Goal: Information Seeking & Learning: Learn about a topic

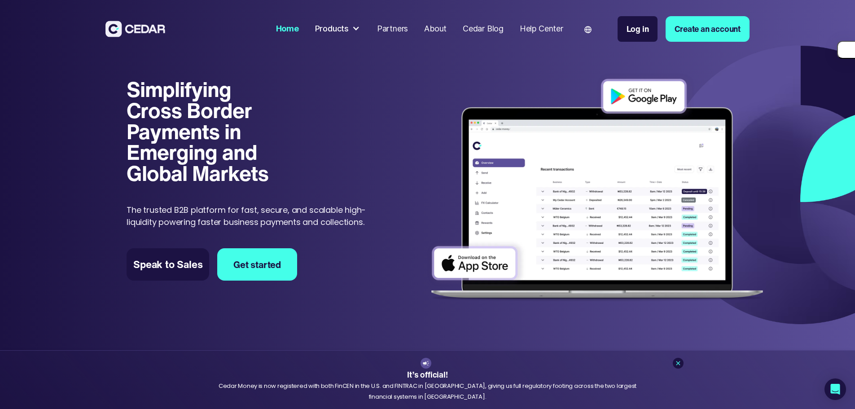
click at [349, 27] on div "Products" at bounding box center [332, 29] width 34 height 12
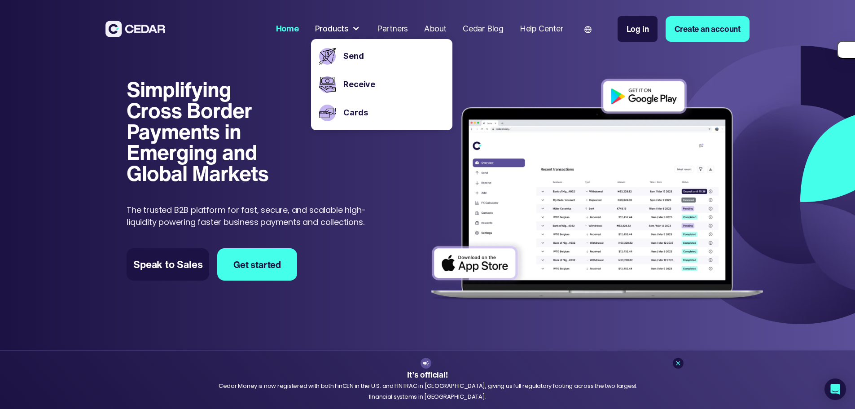
click at [199, 112] on h1 "Simplifying Cross Border Payments in Emerging and Global Markets" at bounding box center [204, 131] width 154 height 105
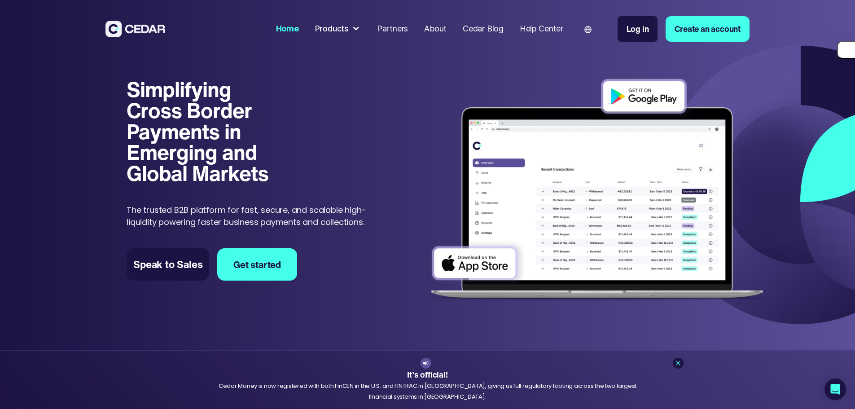
click at [189, 173] on h1 "Simplifying Cross Border Payments in Emerging and Global Markets" at bounding box center [204, 131] width 154 height 105
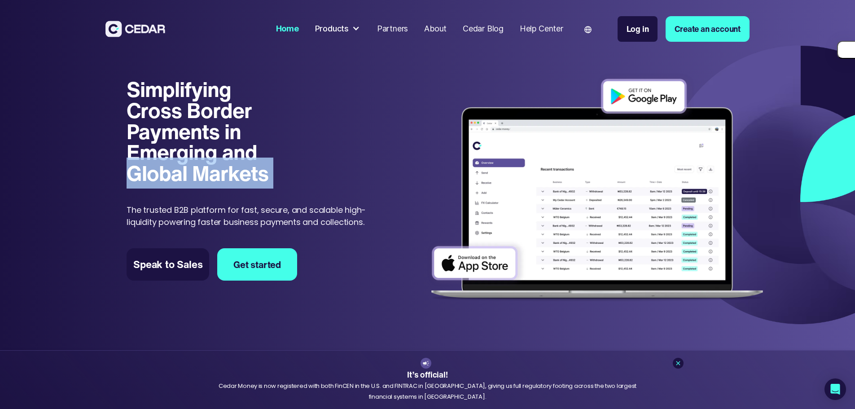
click at [189, 173] on h1 "Simplifying Cross Border Payments in Emerging and Global Markets" at bounding box center [204, 131] width 154 height 105
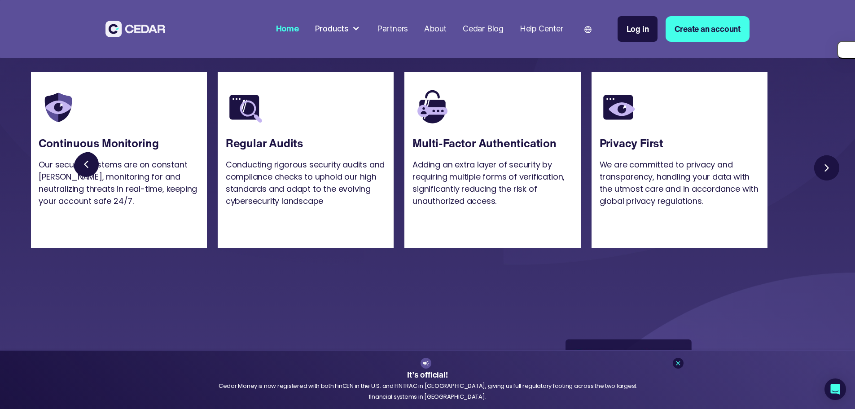
scroll to position [2333, 0]
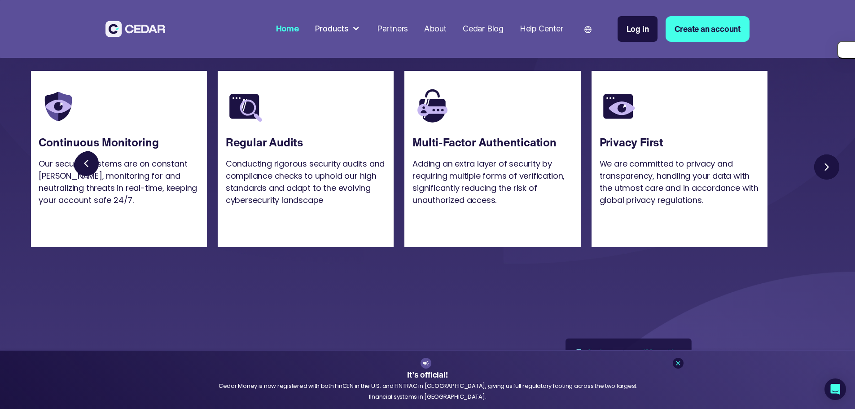
click at [411, 47] on h4 "All Transactions are 100% Secure, Transparent and Compliant." at bounding box center [428, 8] width 366 height 75
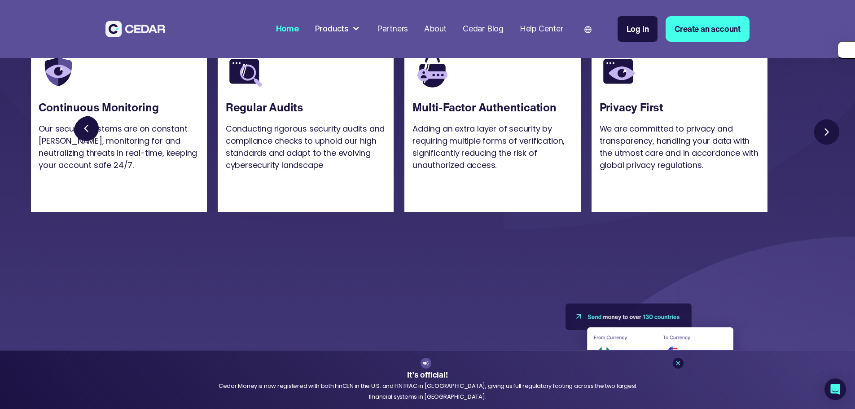
scroll to position [2513, 0]
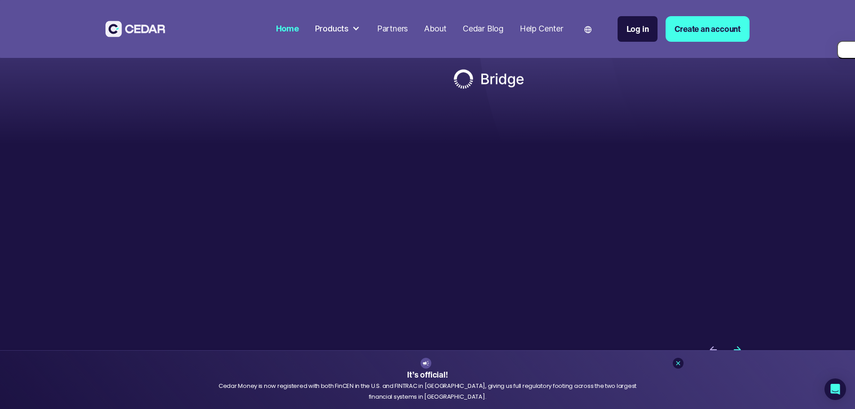
scroll to position [2962, 0]
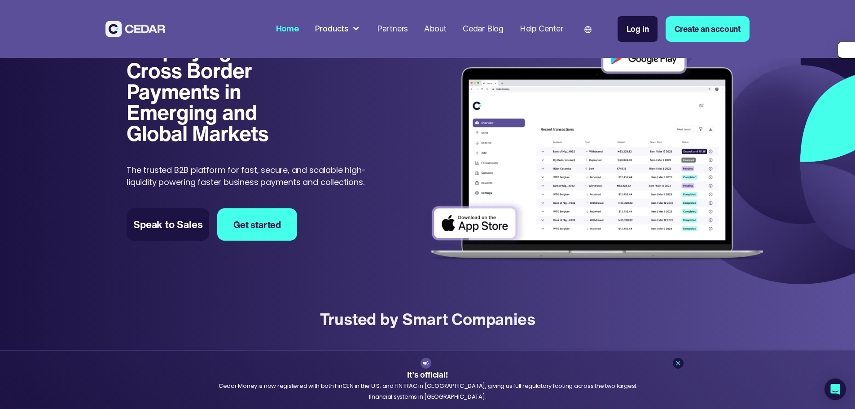
scroll to position [0, 0]
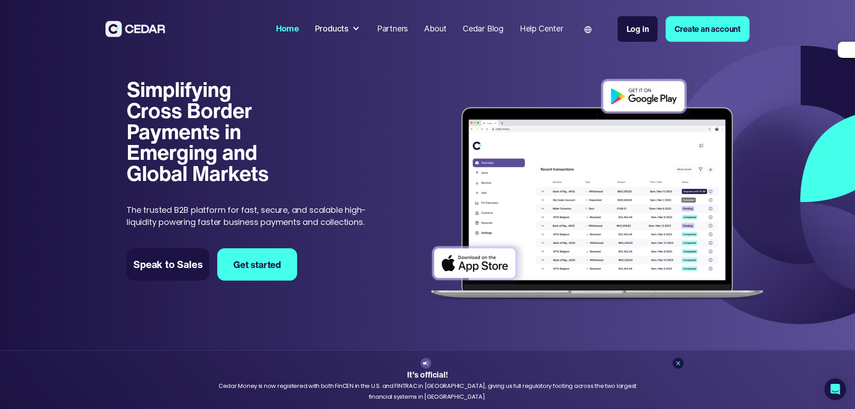
click at [199, 206] on p "The trusted B2B platform for fast, secure, and scalable high-liquidity powering…" at bounding box center [255, 216] width 257 height 24
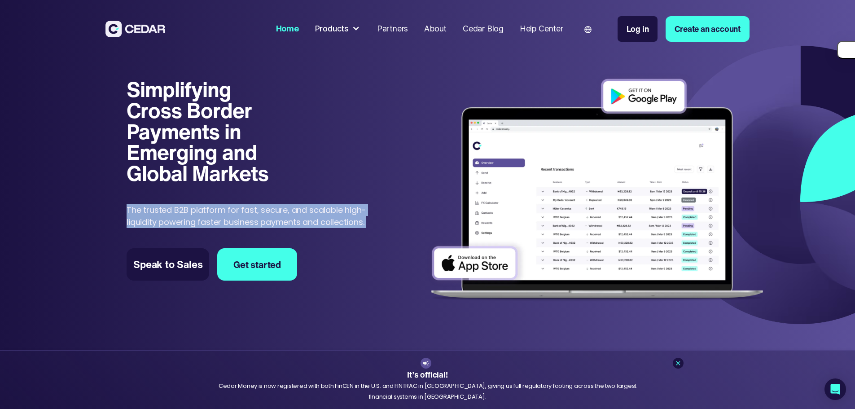
click at [199, 206] on p "The trusted B2B platform for fast, secure, and scalable high-liquidity powering…" at bounding box center [255, 216] width 257 height 24
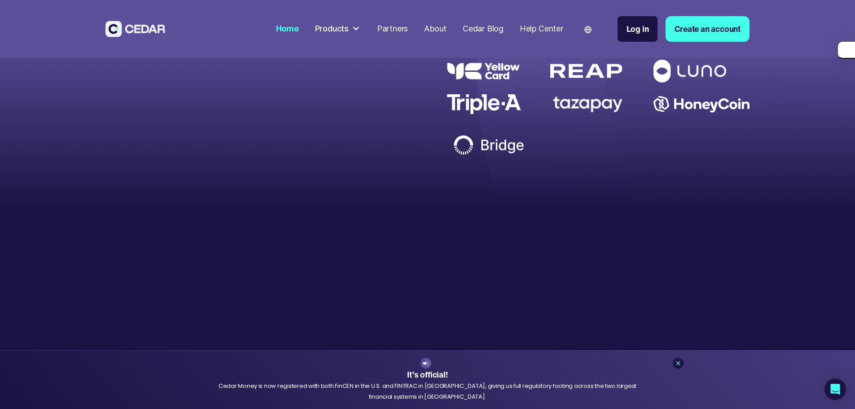
scroll to position [3051, 0]
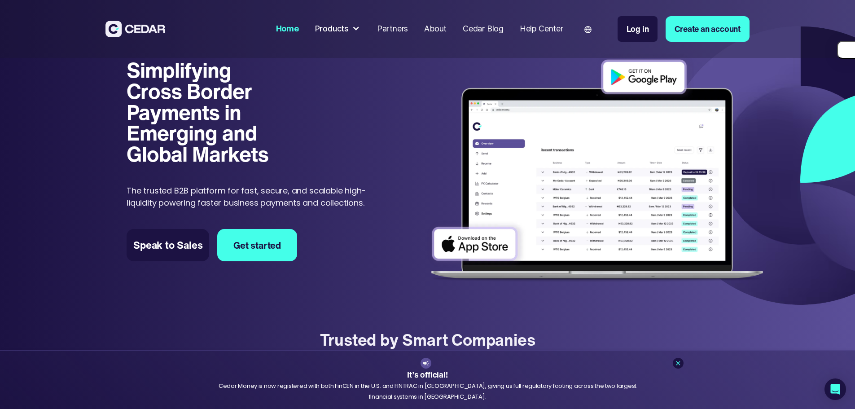
scroll to position [0, 0]
